Goal: Task Accomplishment & Management: Manage account settings

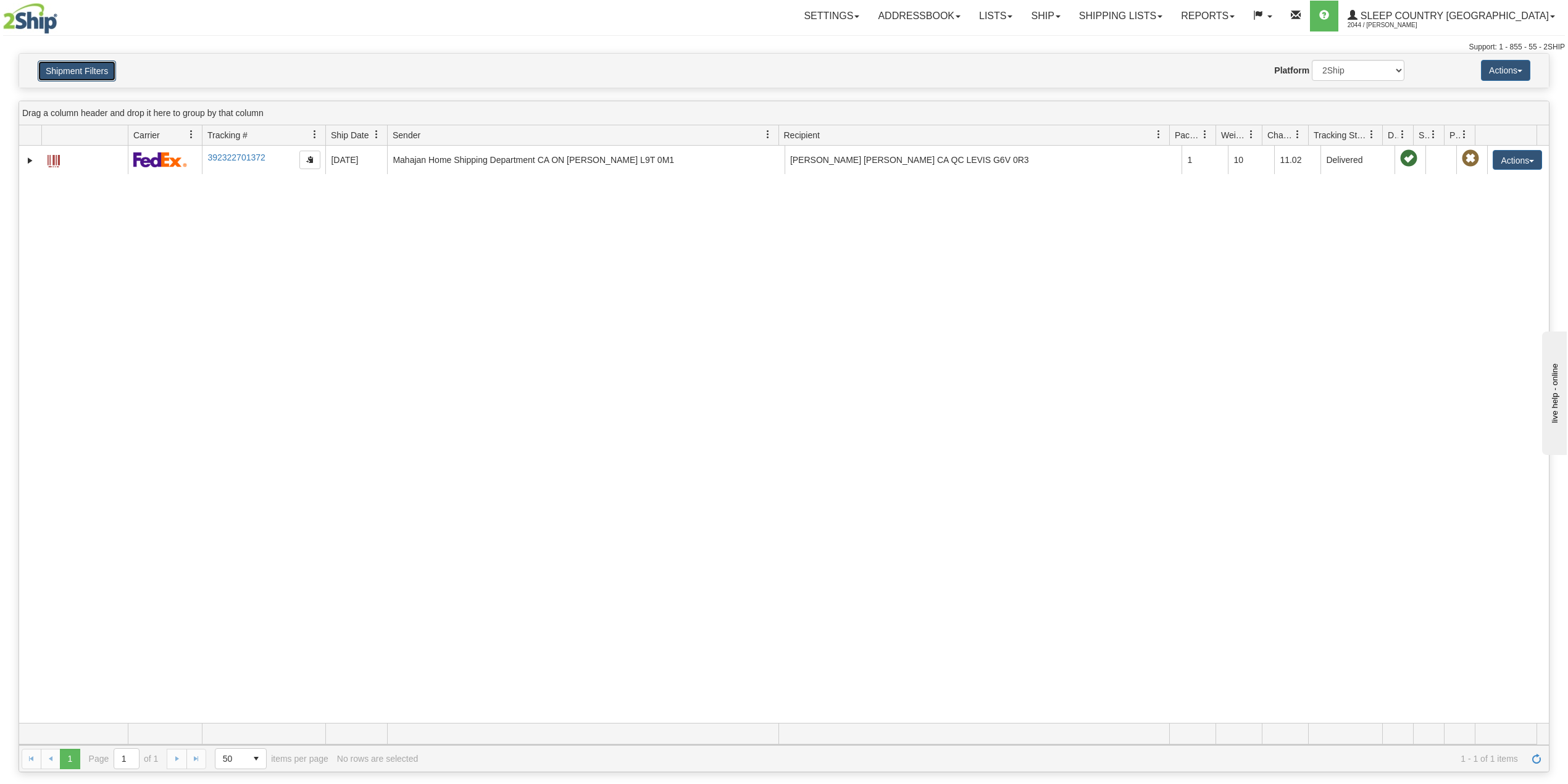
click at [96, 60] on button "Shipment Filters" at bounding box center [77, 71] width 79 height 21
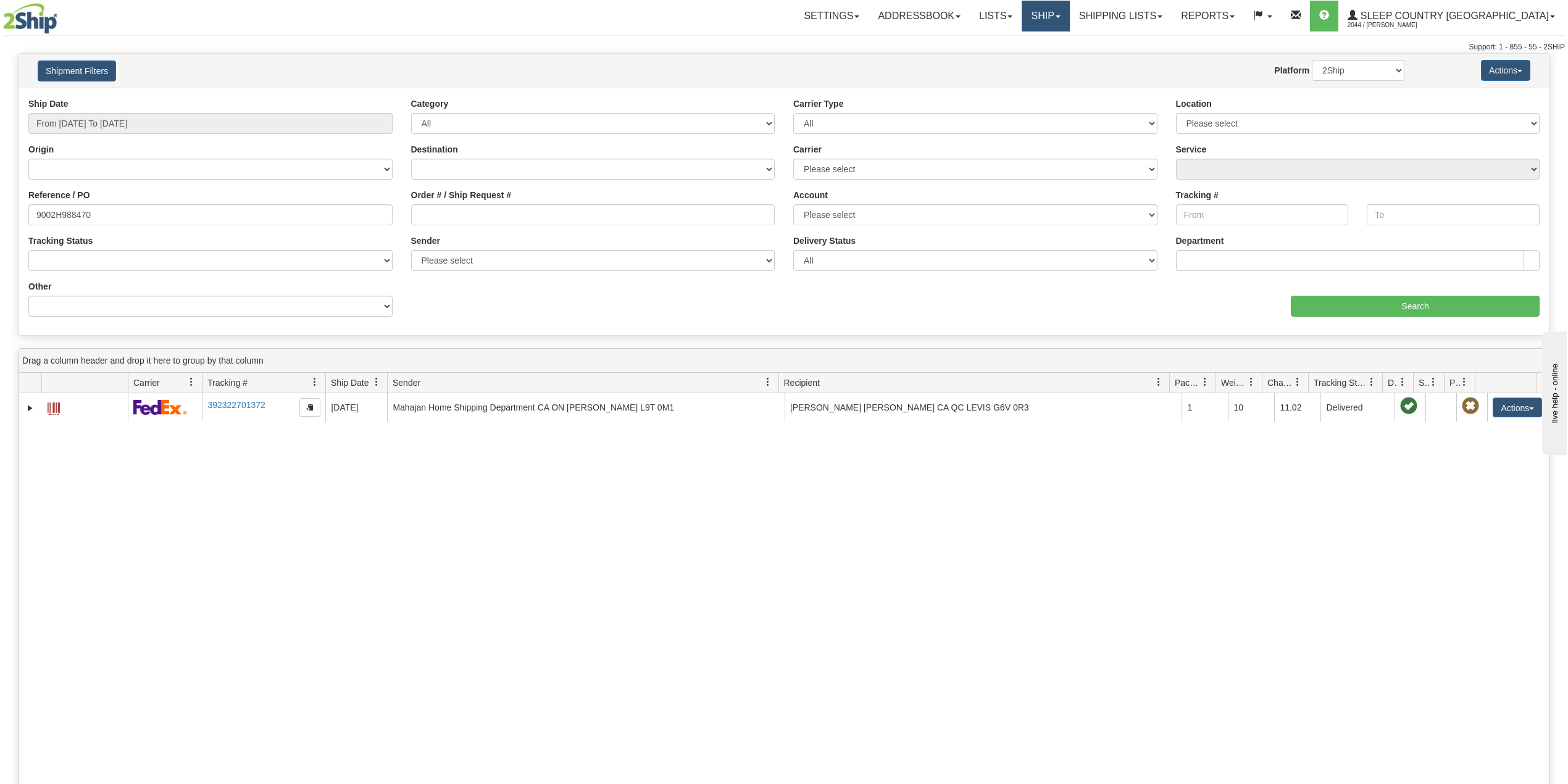
click at [1069, 22] on link "Ship" at bounding box center [1046, 16] width 48 height 31
click at [1057, 56] on span "OnHold / Order Queue" at bounding box center [1014, 59] width 87 height 10
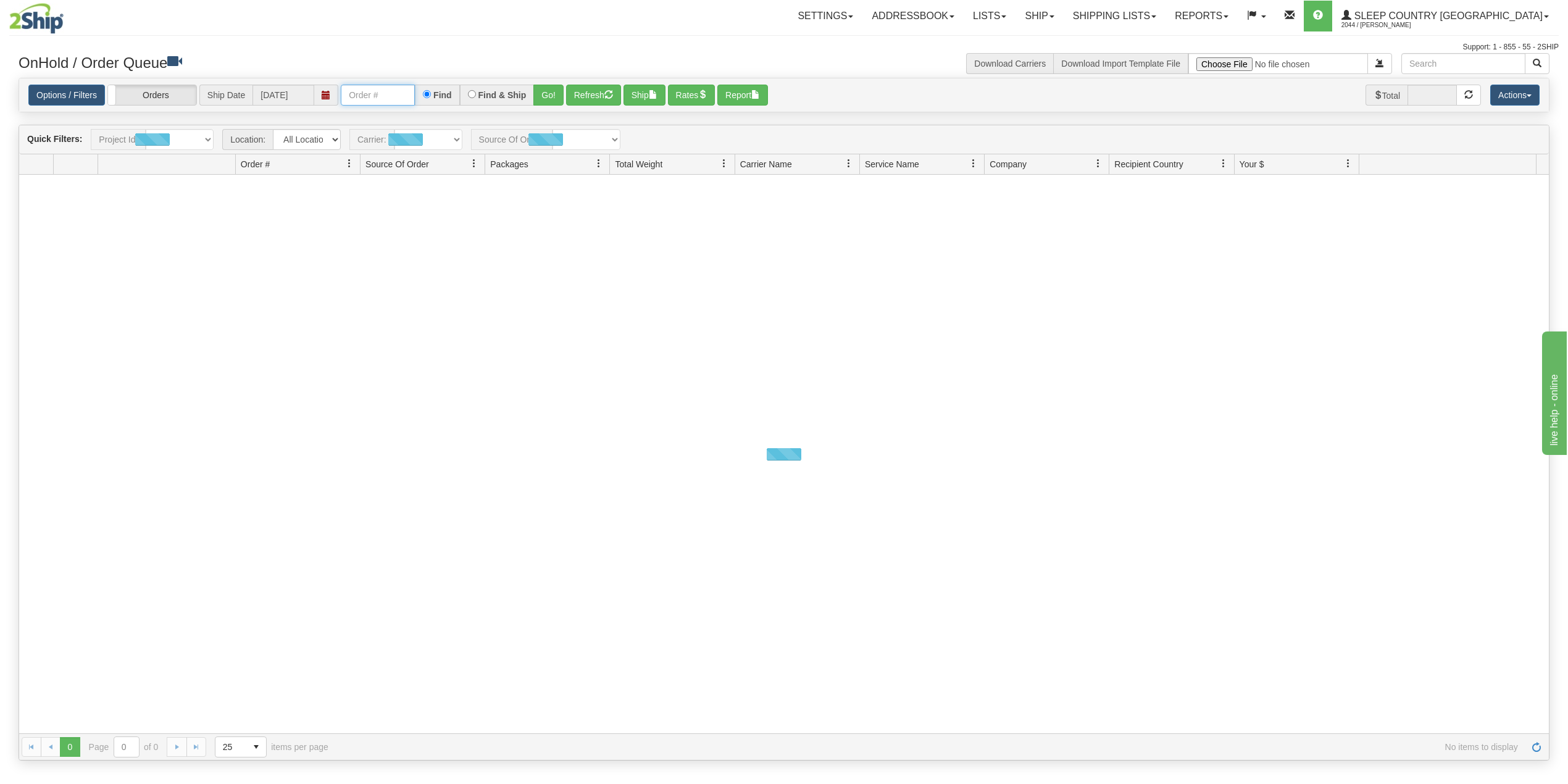
drag, startPoint x: 406, startPoint y: 97, endPoint x: 423, endPoint y: 104, distance: 18.4
click at [406, 97] on input "text" at bounding box center [377, 95] width 74 height 21
paste input "9000I061586"
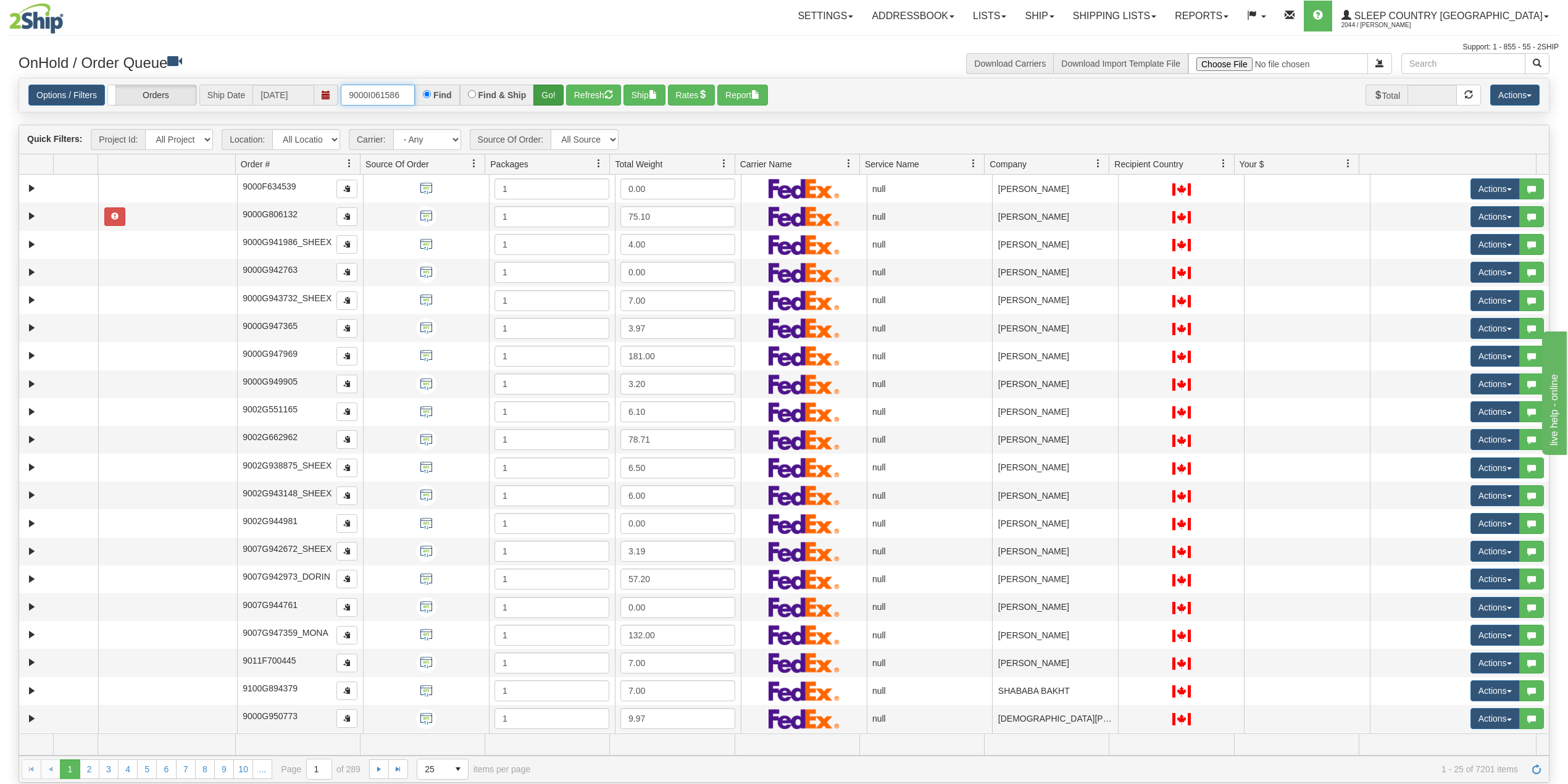
type input "9000I061586"
click at [557, 93] on button "Go!" at bounding box center [549, 95] width 31 height 21
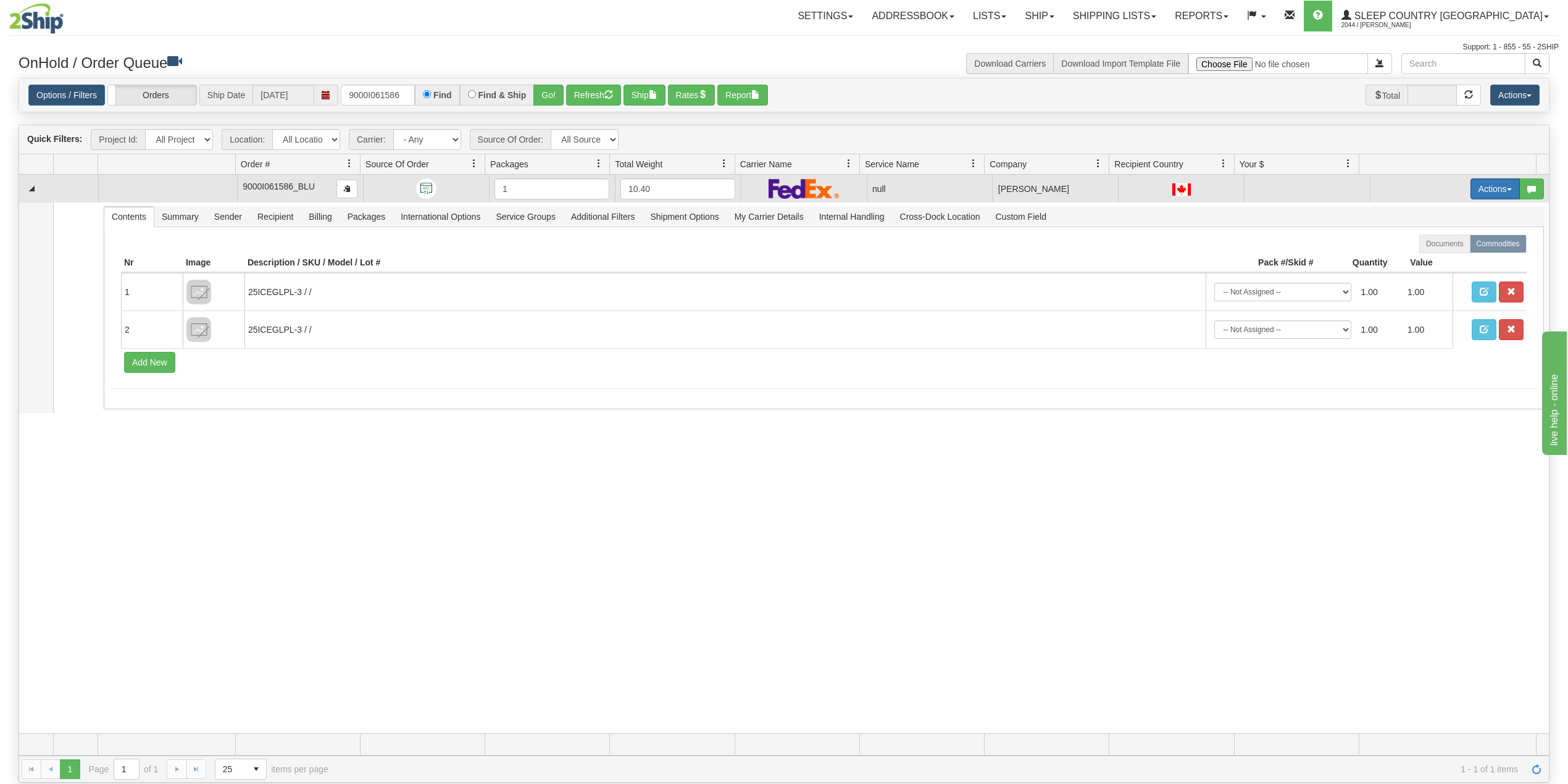
click at [1480, 185] on button "Actions" at bounding box center [1496, 189] width 50 height 21
click at [1430, 277] on span "Delete" at bounding box center [1441, 276] width 34 height 10
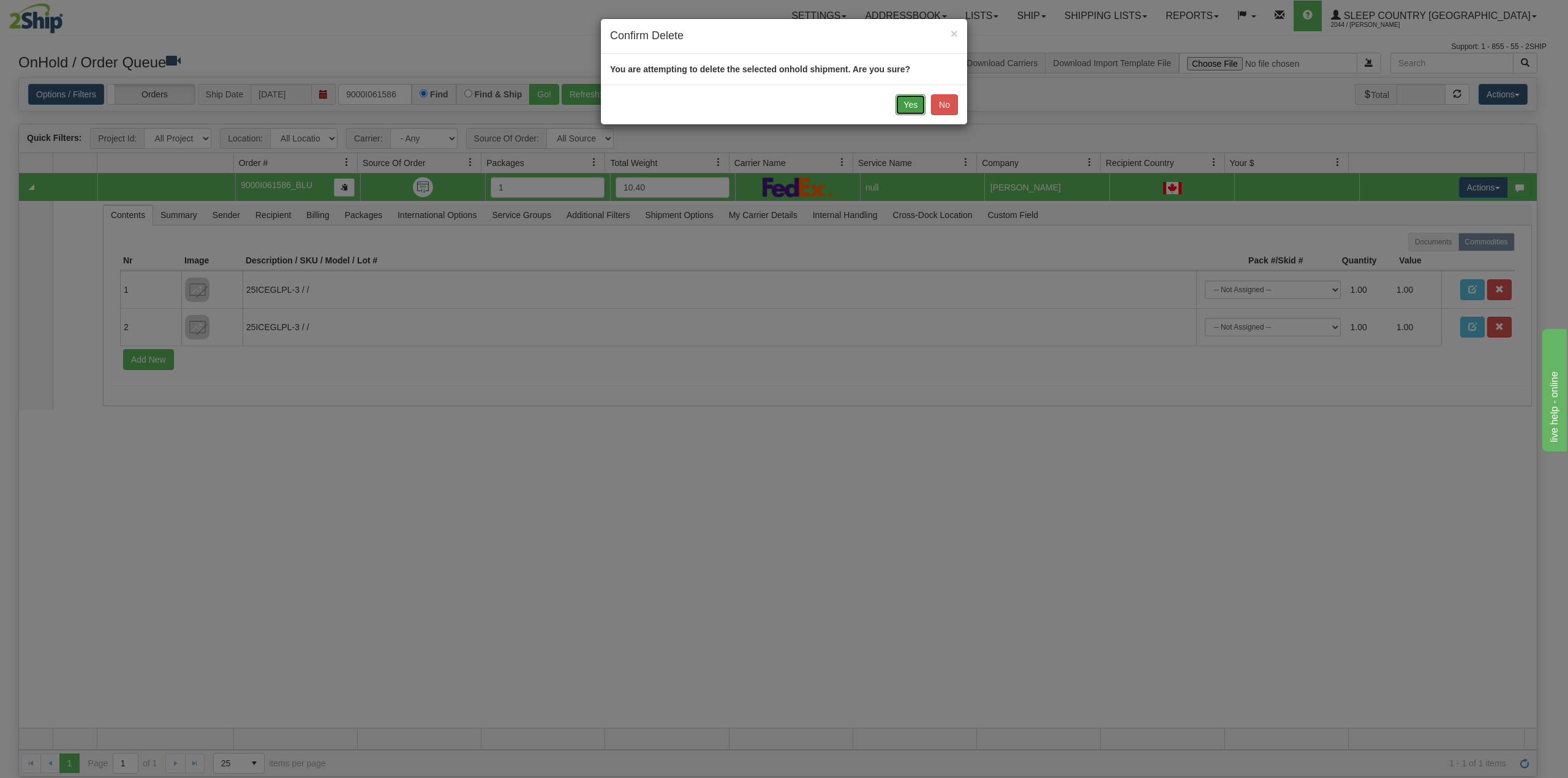
click at [897, 103] on button "Yes" at bounding box center [911, 105] width 30 height 21
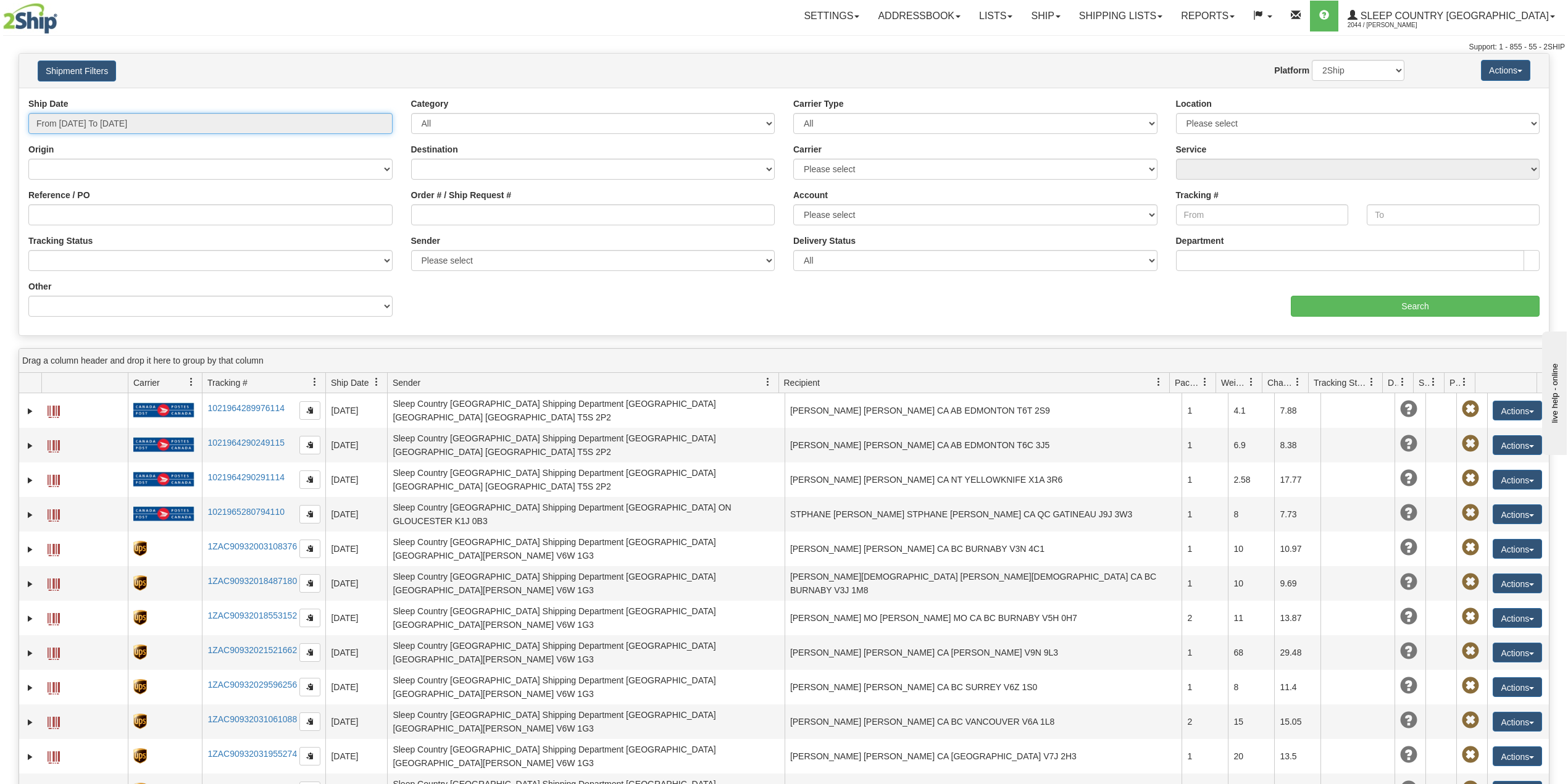
drag, startPoint x: 155, startPoint y: 117, endPoint x: 1004, endPoint y: 72, distance: 850.2
click at [155, 117] on input "From 09/03/2025 To 09/04/2025" at bounding box center [211, 124] width 364 height 21
click at [1069, 21] on link "Ship" at bounding box center [1046, 16] width 48 height 31
click at [1057, 58] on span "OnHold / Order Queue" at bounding box center [1014, 59] width 87 height 10
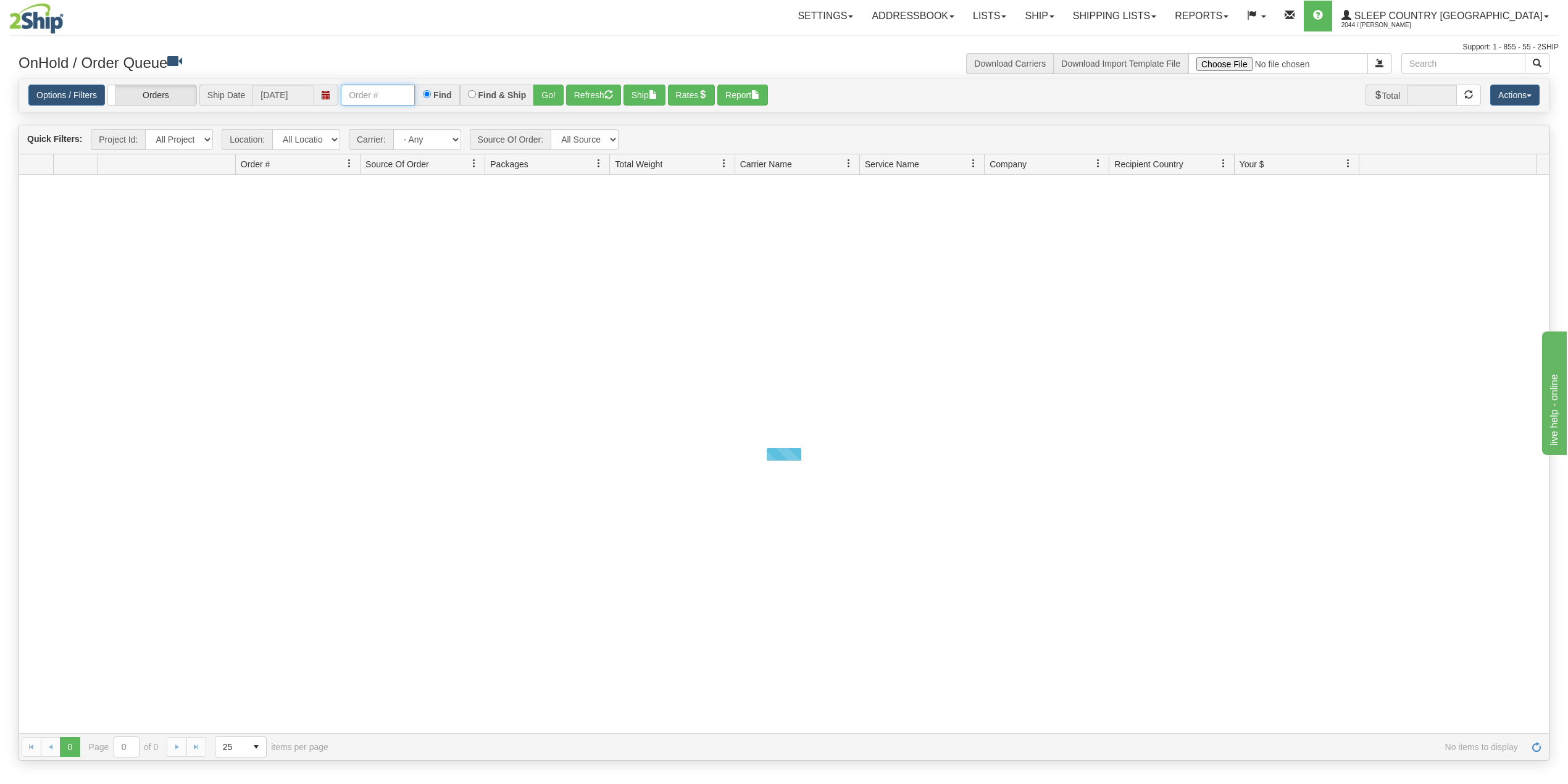
drag, startPoint x: 386, startPoint y: 98, endPoint x: 419, endPoint y: 104, distance: 33.5
click at [386, 98] on input "text" at bounding box center [377, 95] width 74 height 21
paste input "9000I061586"
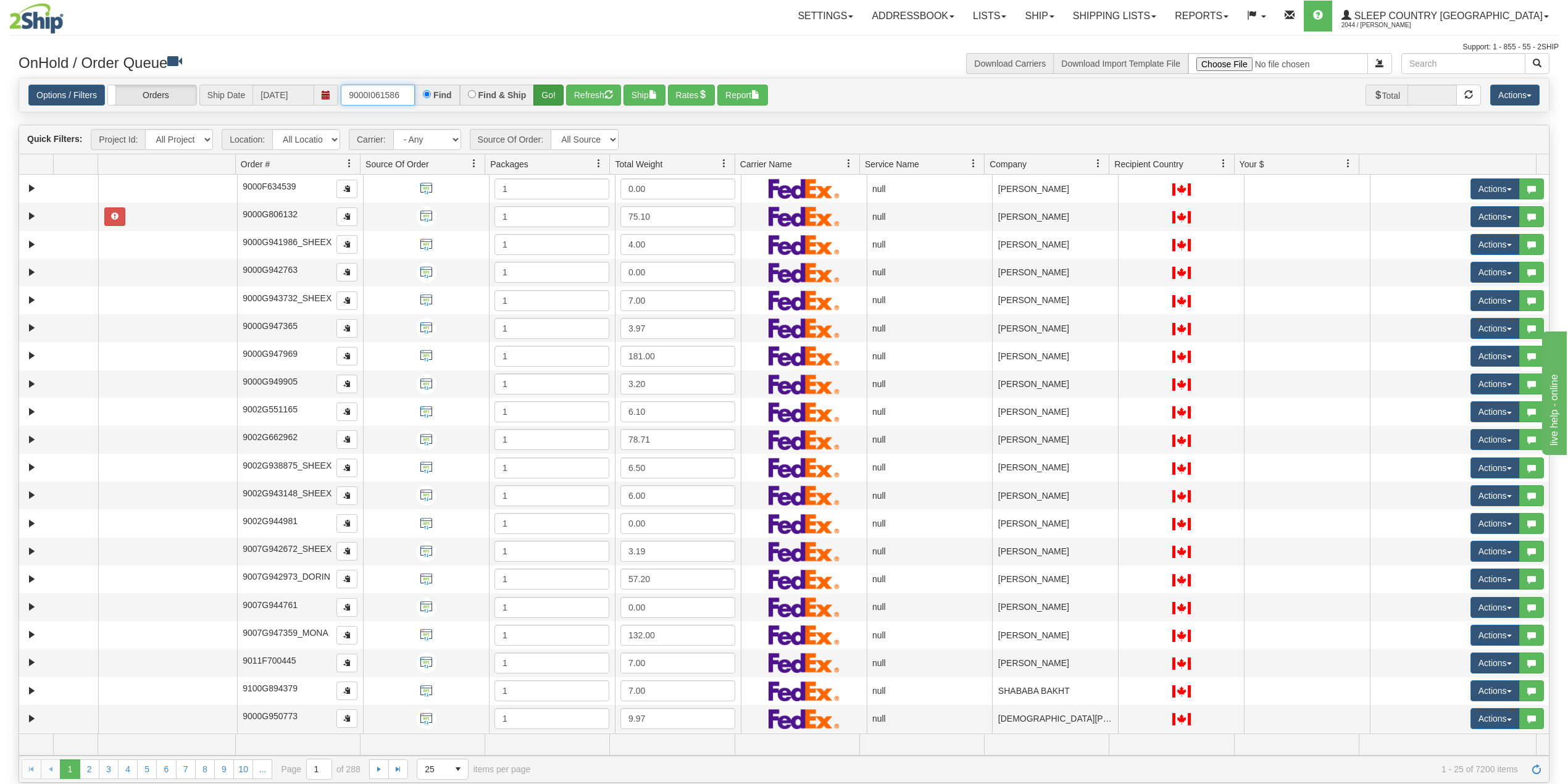
type input "9000I061586"
click at [550, 92] on button "Go!" at bounding box center [549, 95] width 31 height 21
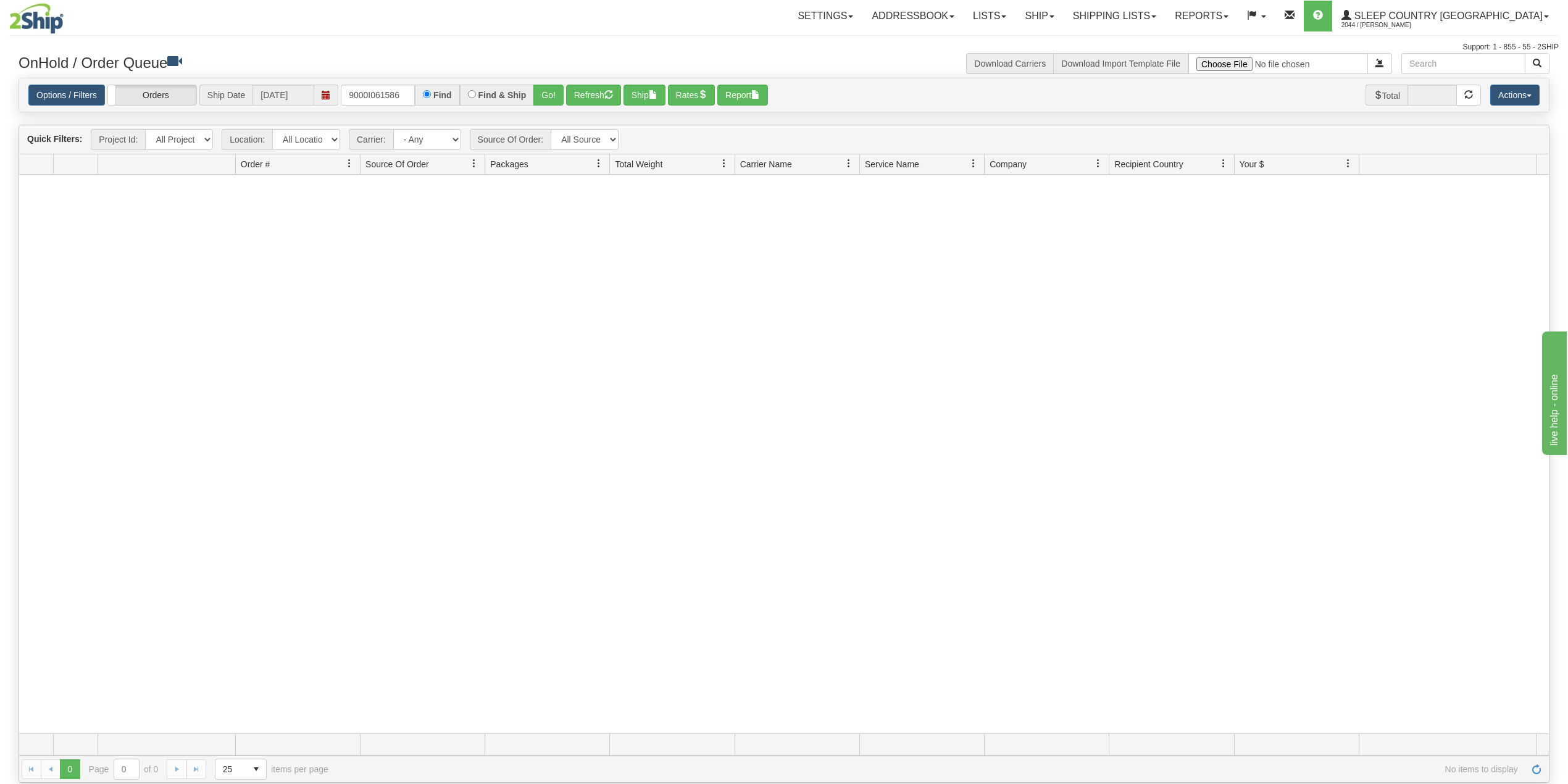
click at [648, 23] on div "Settings Shipping Preferences Fields Preferences New Addressbook Recipients" at bounding box center [918, 16] width 1281 height 31
